Goal: Task Accomplishment & Management: Manage account settings

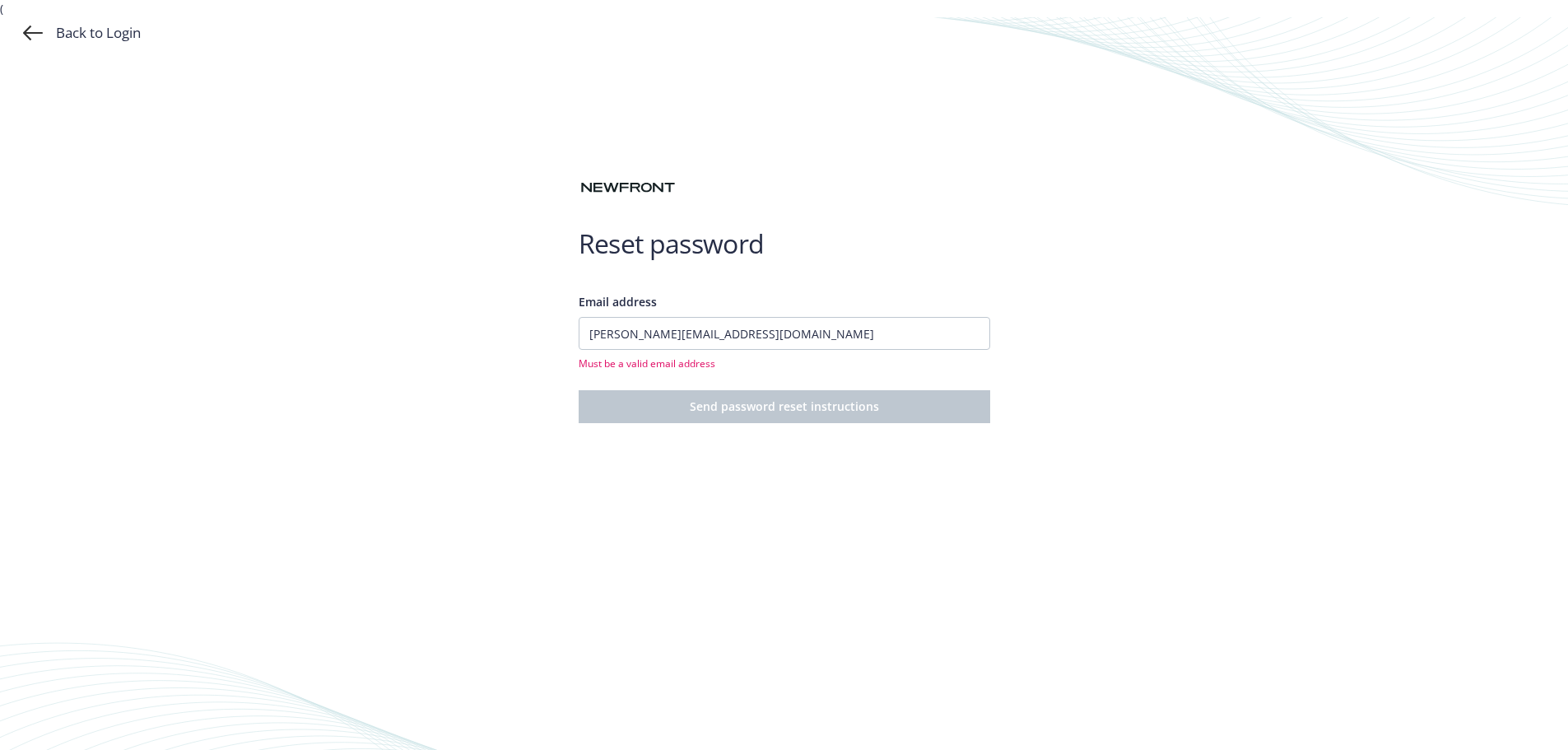
type input "eli@bathiesbooks.com"
click at [579, 390] on button "Send password reset instructions" at bounding box center [784, 406] width 412 height 33
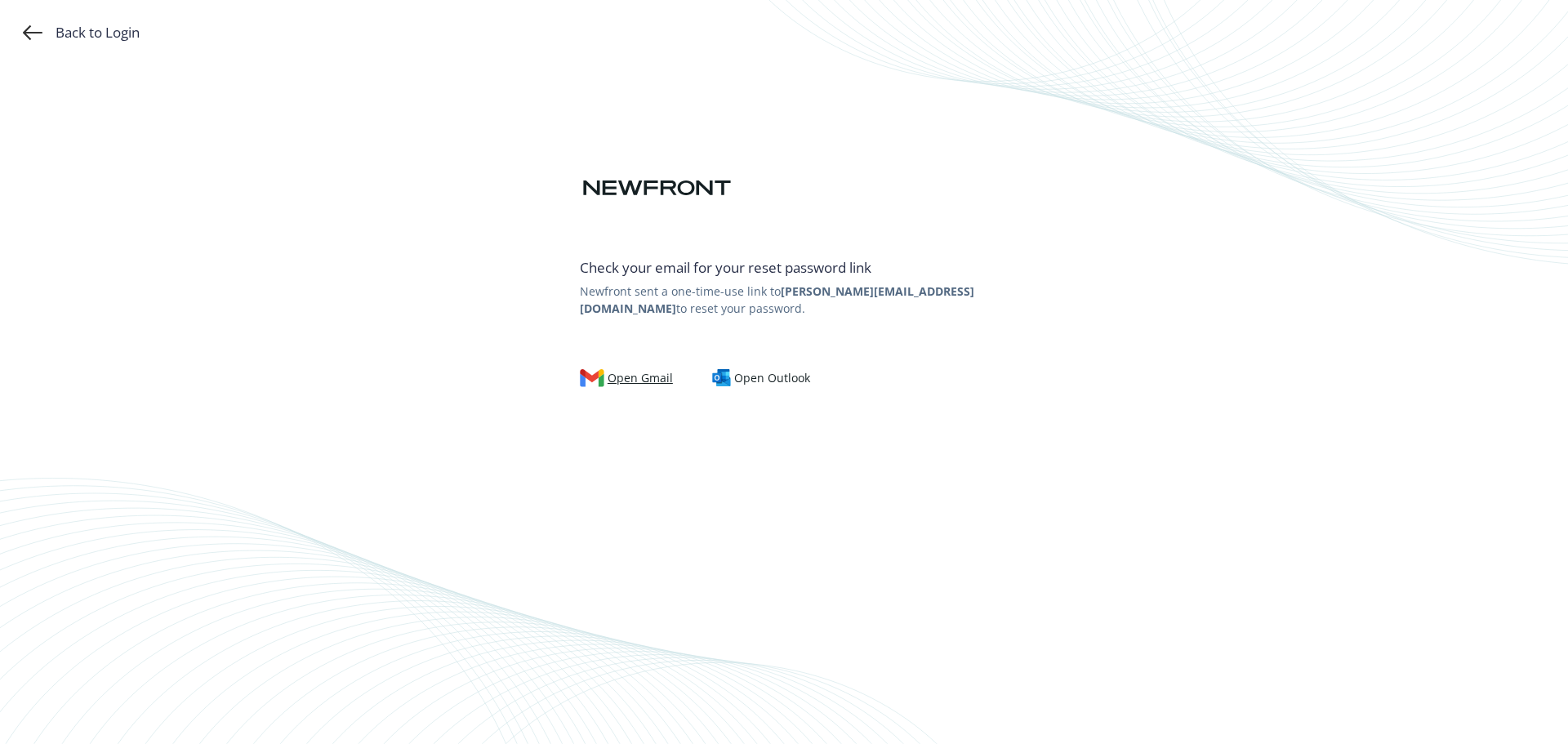
click at [624, 381] on div "Open Gmail" at bounding box center [627, 378] width 93 height 18
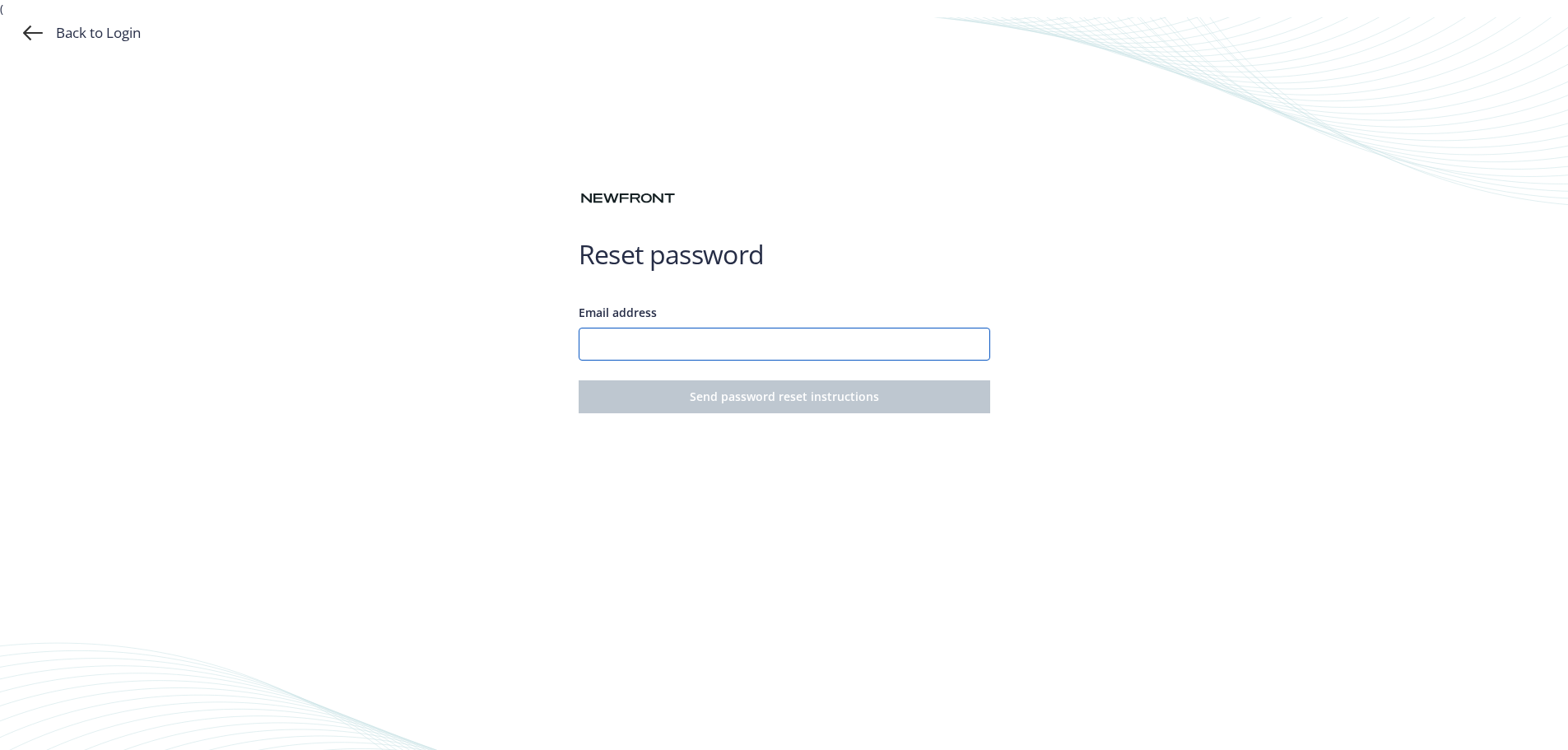
click at [755, 351] on input "Email address" at bounding box center [784, 343] width 412 height 33
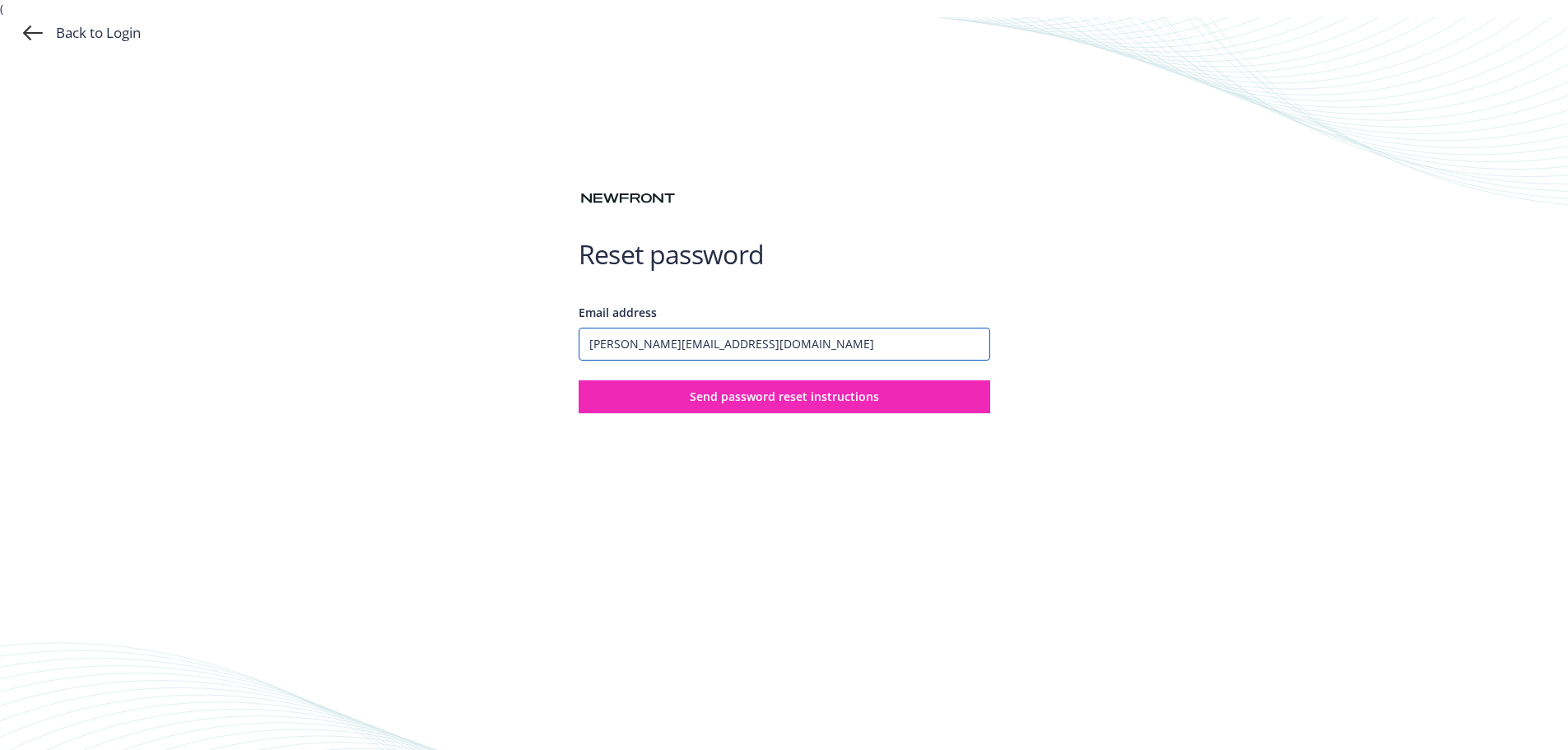
type input "[PERSON_NAME][EMAIL_ADDRESS][DOMAIN_NAME]"
click at [579, 380] on button "Send password reset instructions" at bounding box center [784, 396] width 412 height 33
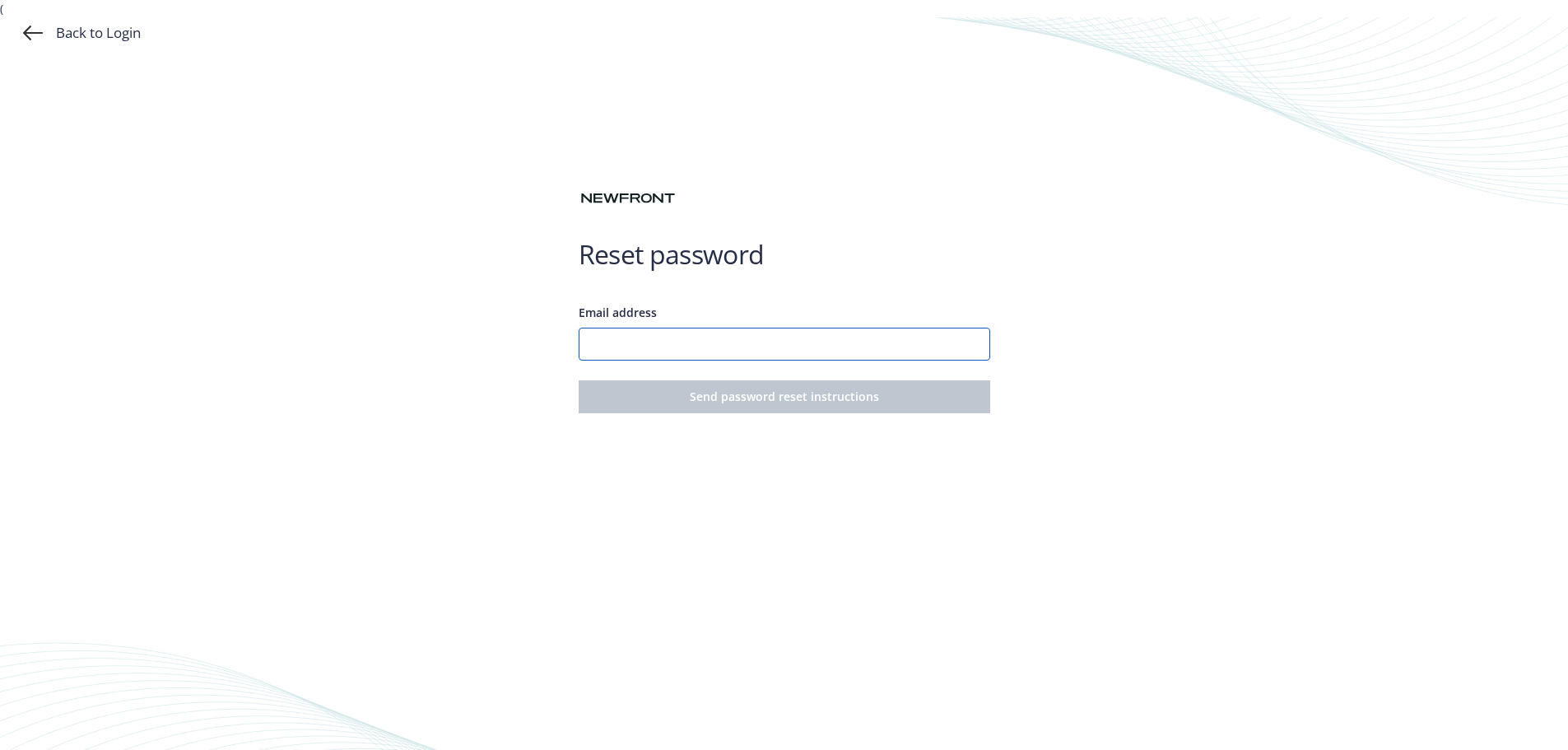
click at [847, 355] on input "Email address" at bounding box center [784, 343] width 412 height 33
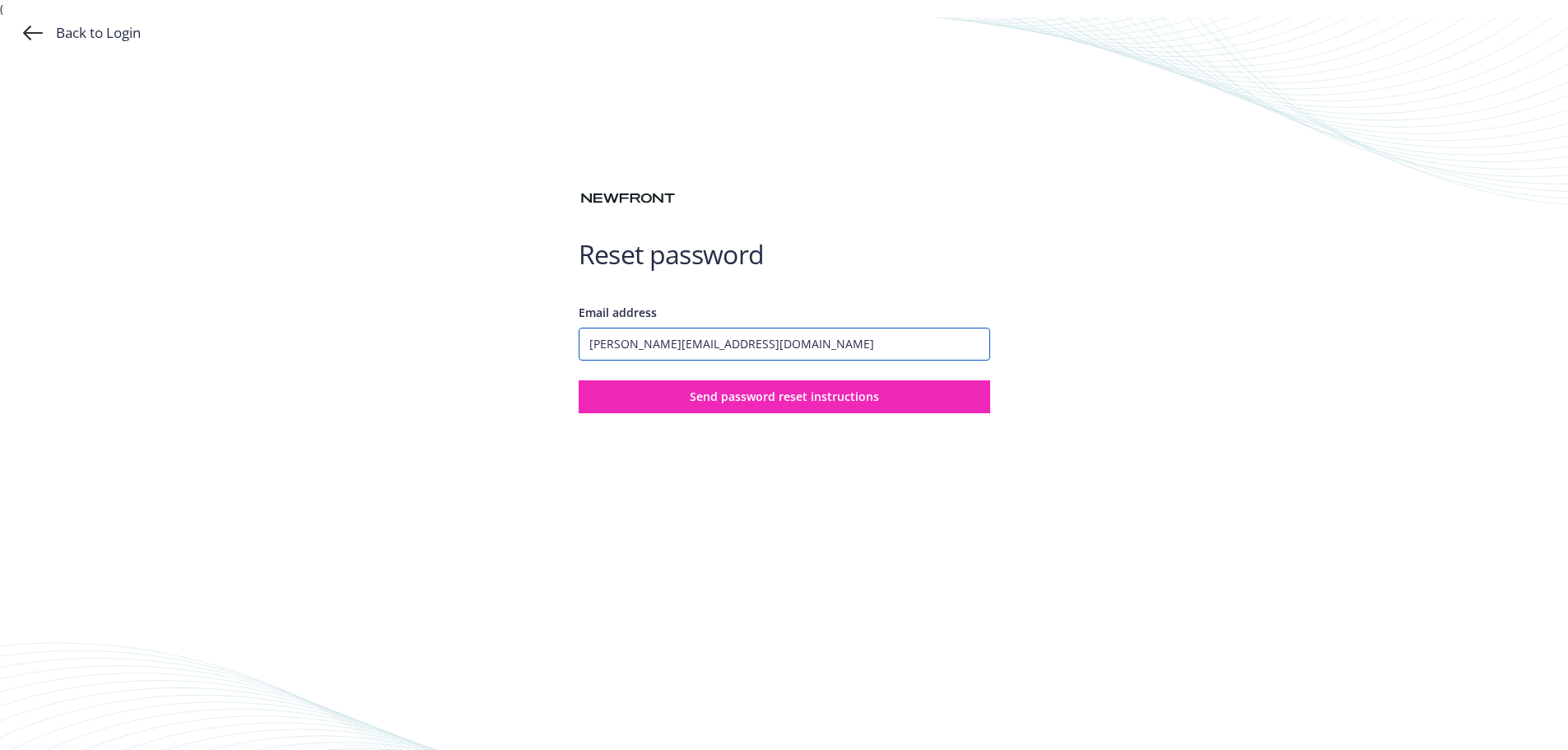
type input "[PERSON_NAME][EMAIL_ADDRESS][DOMAIN_NAME]"
click at [579, 380] on button "Send password reset instructions" at bounding box center [784, 396] width 412 height 33
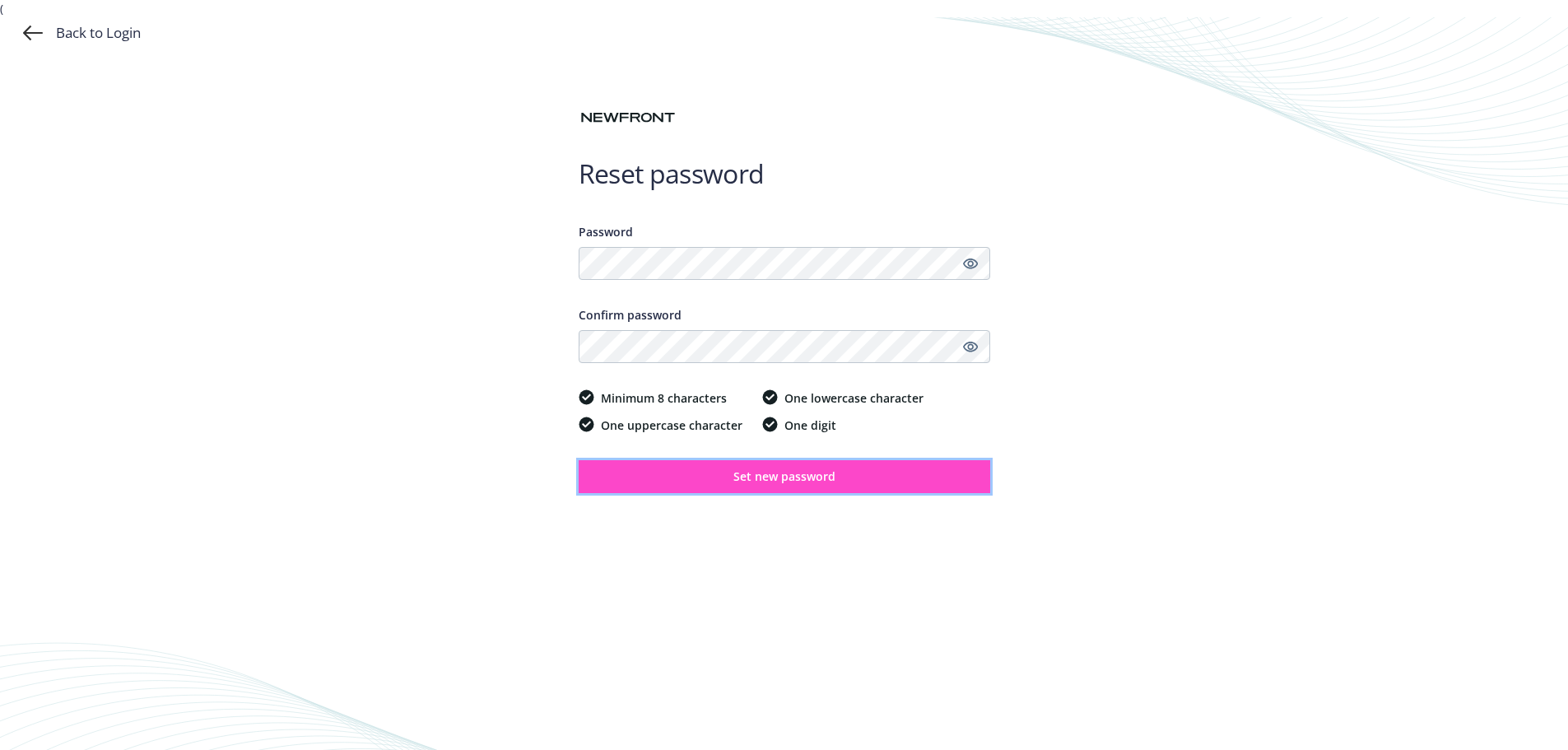
click at [841, 465] on button "Set new password" at bounding box center [784, 476] width 412 height 33
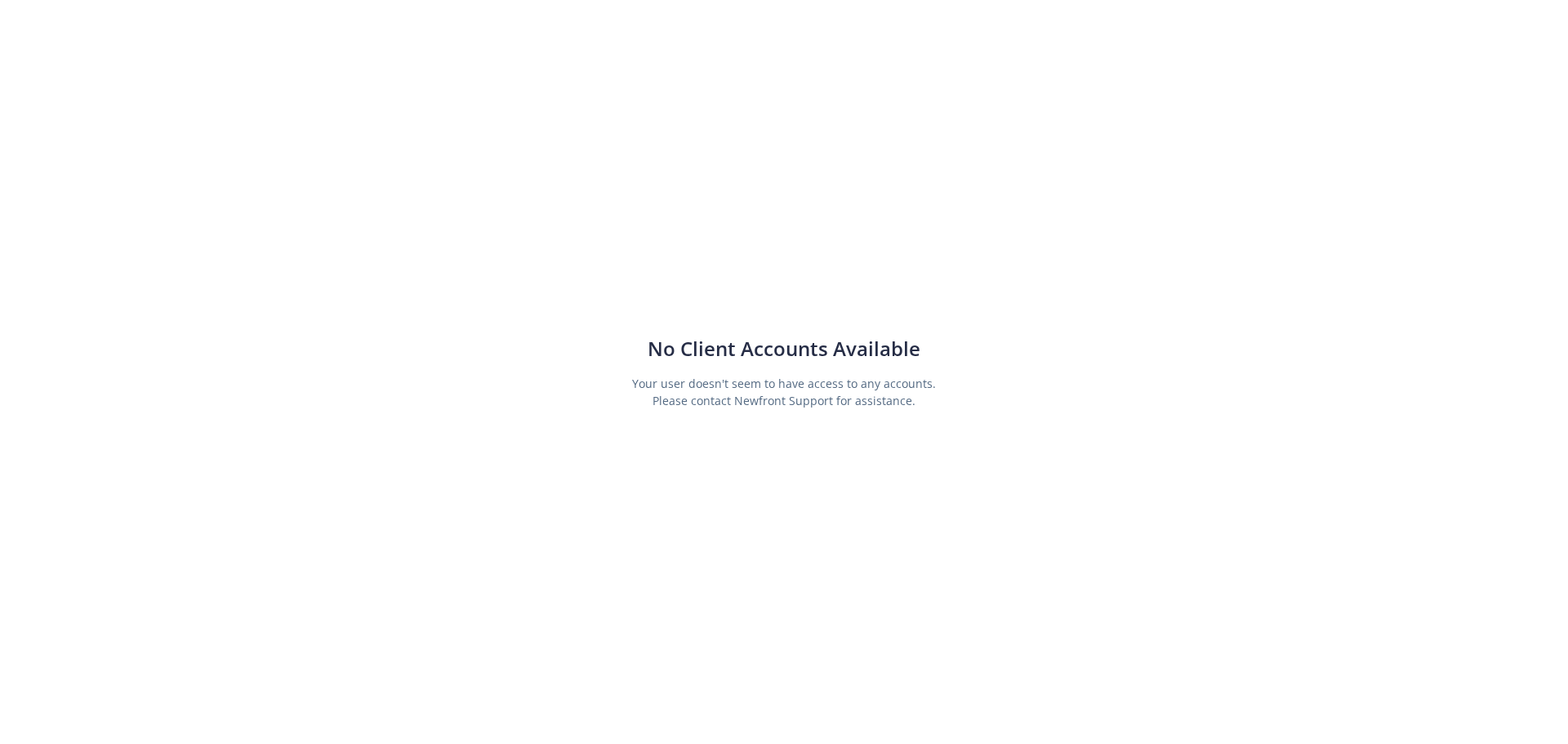
click at [826, 357] on h2 "No Client Accounts Available" at bounding box center [784, 348] width 304 height 28
